Goal: Information Seeking & Learning: Understand process/instructions

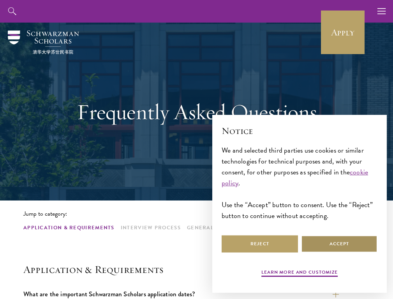
click at [339, 244] on button "Accept" at bounding box center [339, 244] width 76 height 18
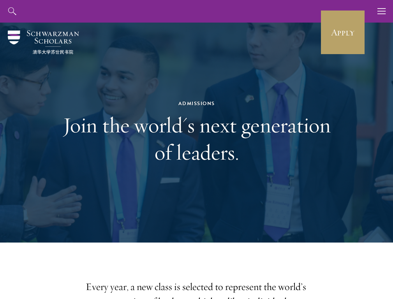
scroll to position [2515, 0]
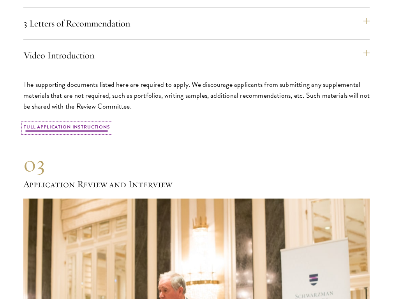
click at [69, 133] on link "Full Application Instructions" at bounding box center [66, 127] width 87 height 9
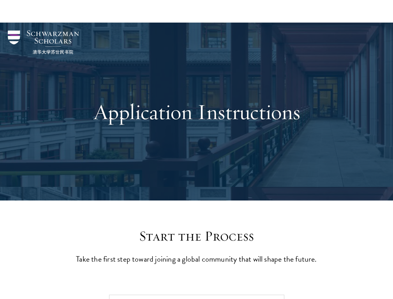
scroll to position [2163, 0]
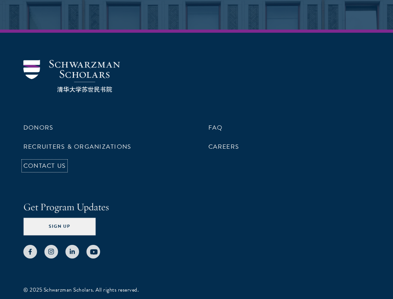
click at [45, 161] on link "Contact Us" at bounding box center [44, 165] width 42 height 9
